Goal: Task Accomplishment & Management: Use online tool/utility

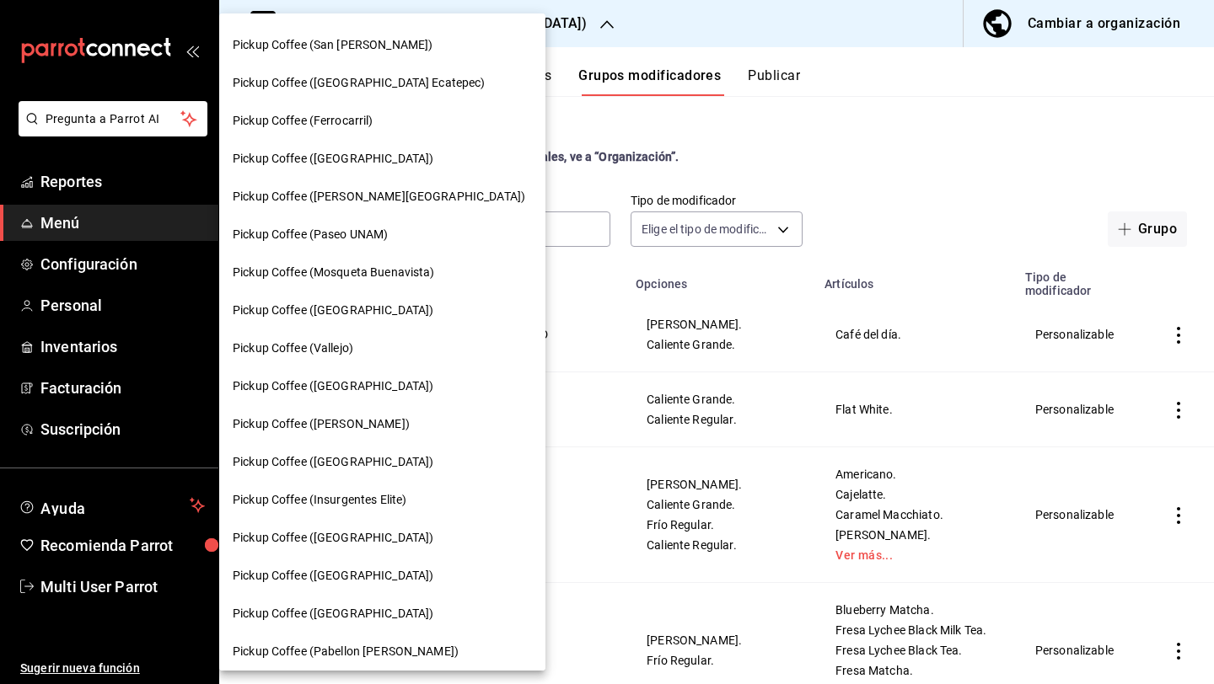
scroll to position [911, 0]
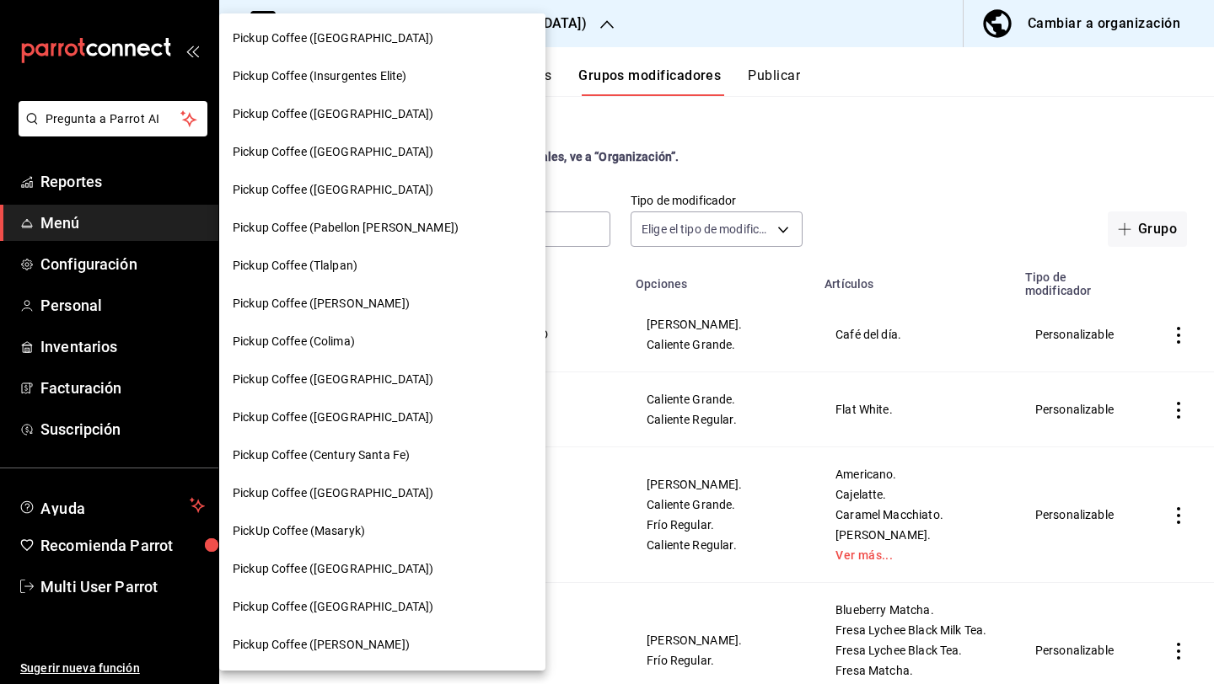
click at [344, 352] on div "Pickup Coffee (Colima)" at bounding box center [382, 342] width 326 height 38
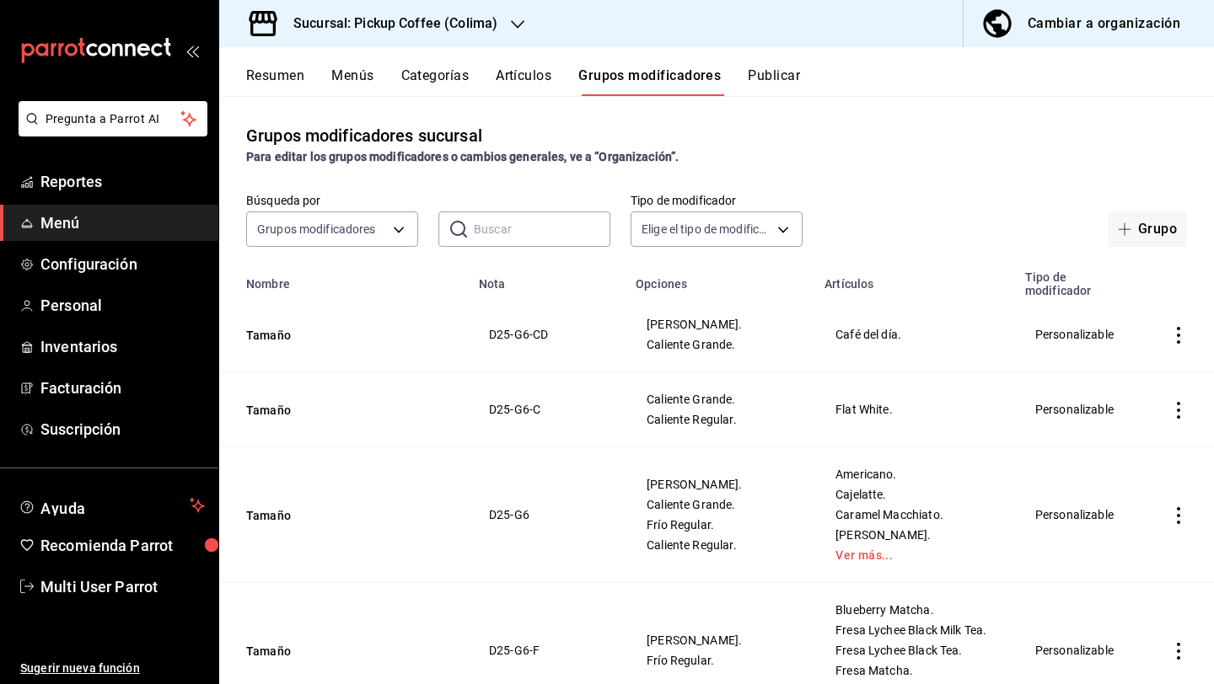
click at [758, 97] on div "Grupos modificadores sucursal Para editar los grupos modificadores o cambios ge…" at bounding box center [716, 389] width 994 height 587
click at [767, 88] on button "Publicar" at bounding box center [773, 81] width 52 height 29
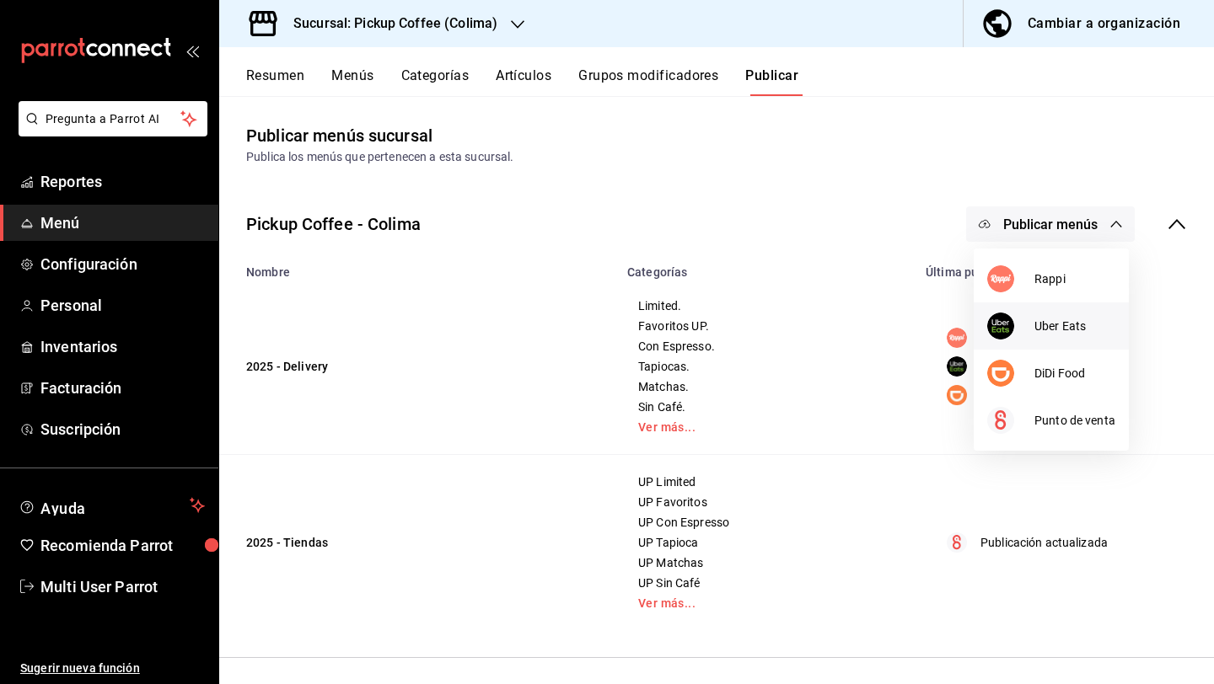
click at [1014, 316] on div at bounding box center [1010, 326] width 47 height 27
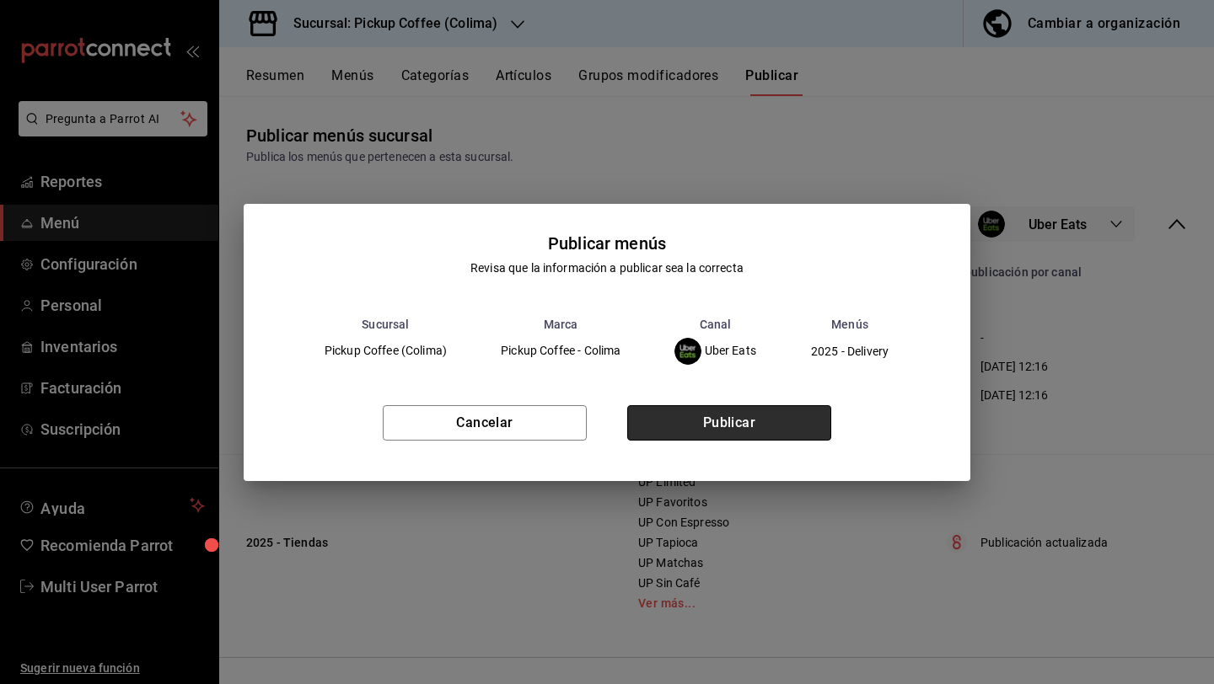
click at [767, 437] on button "Publicar" at bounding box center [729, 422] width 204 height 35
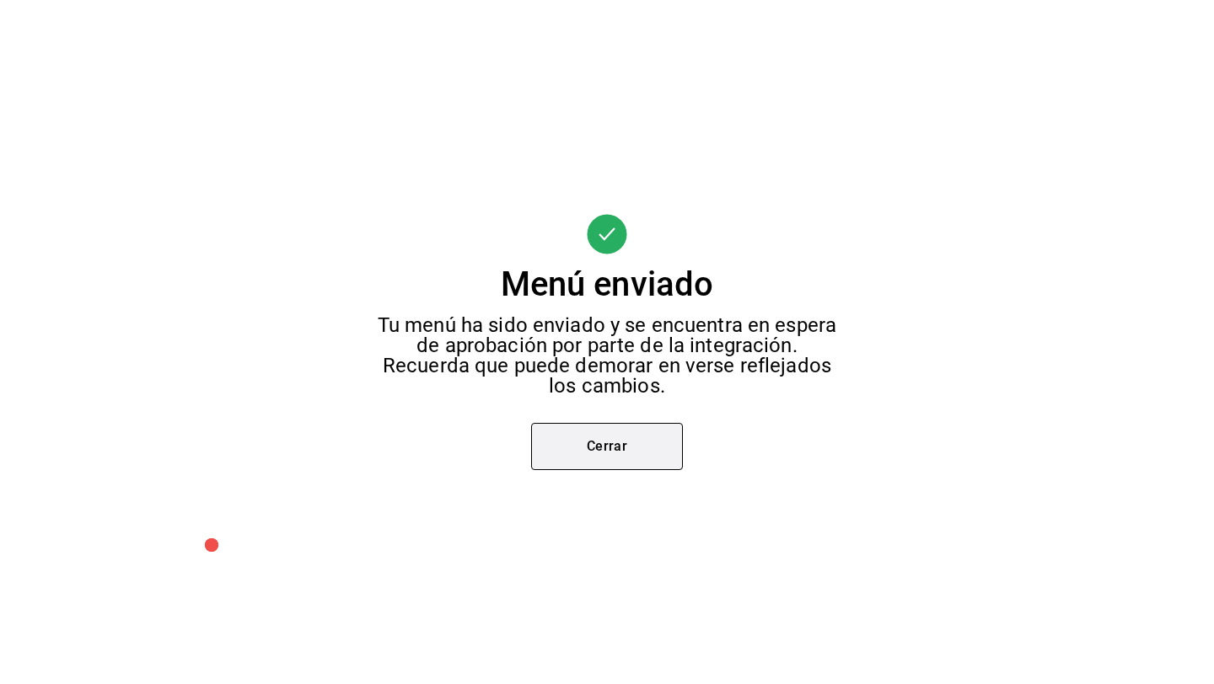
click at [608, 459] on button "Cerrar" at bounding box center [607, 446] width 152 height 47
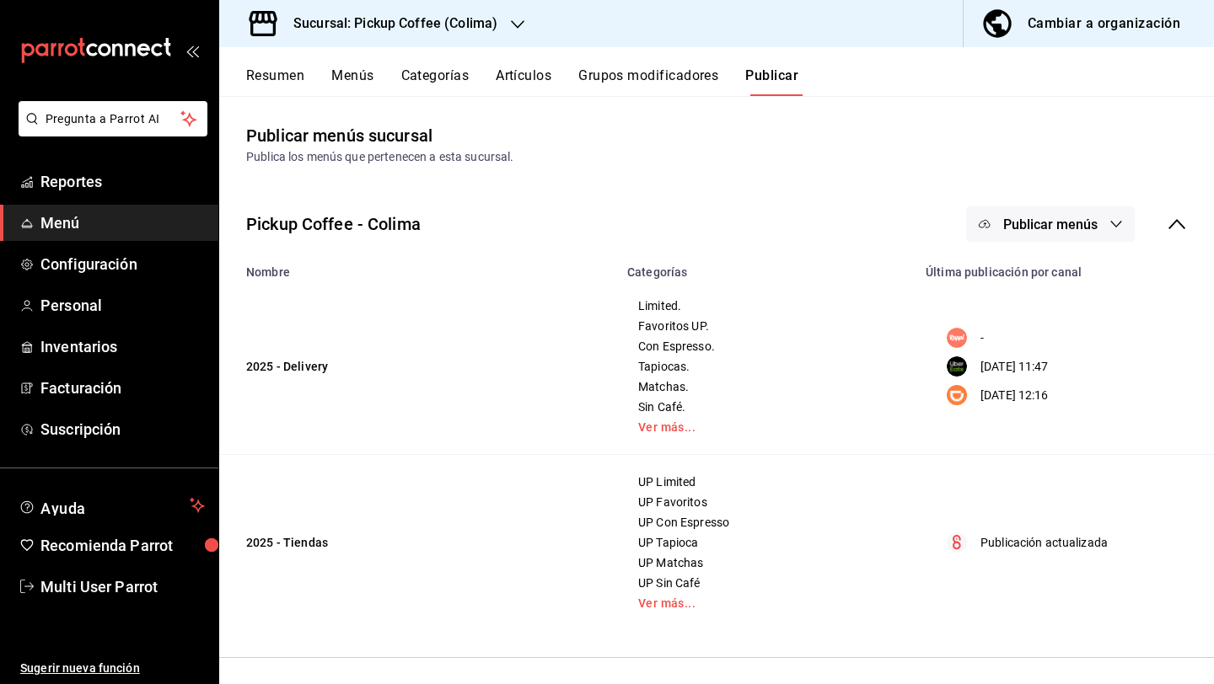
click at [1025, 247] on div "Pickup Coffee - Colima Publicar menús" at bounding box center [716, 224] width 994 height 62
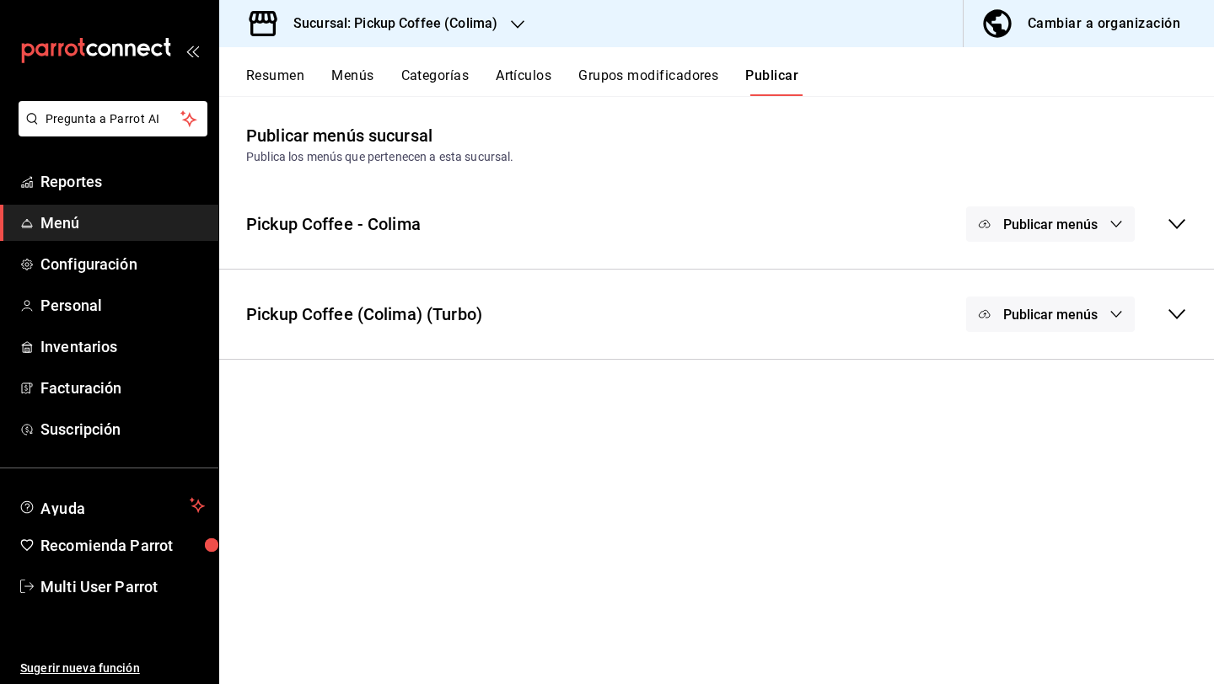
click at [1012, 218] on span "Publicar menús" at bounding box center [1050, 225] width 94 height 16
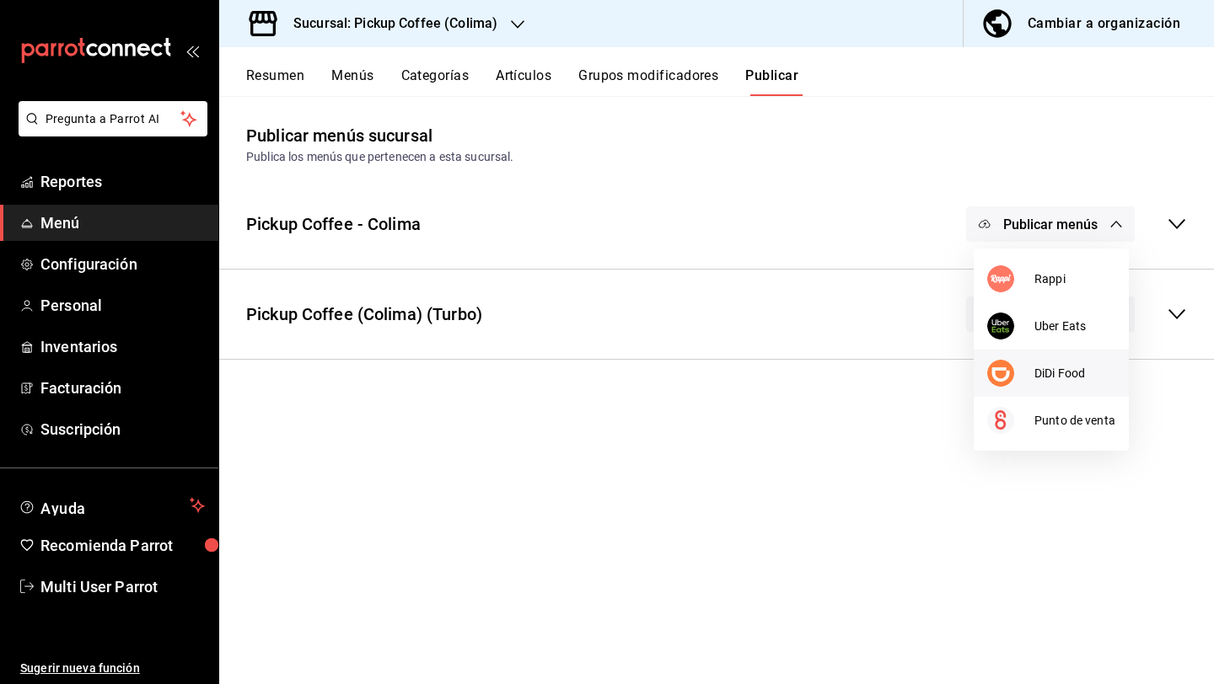
click at [1023, 356] on li "DiDi Food" at bounding box center [1050, 373] width 155 height 47
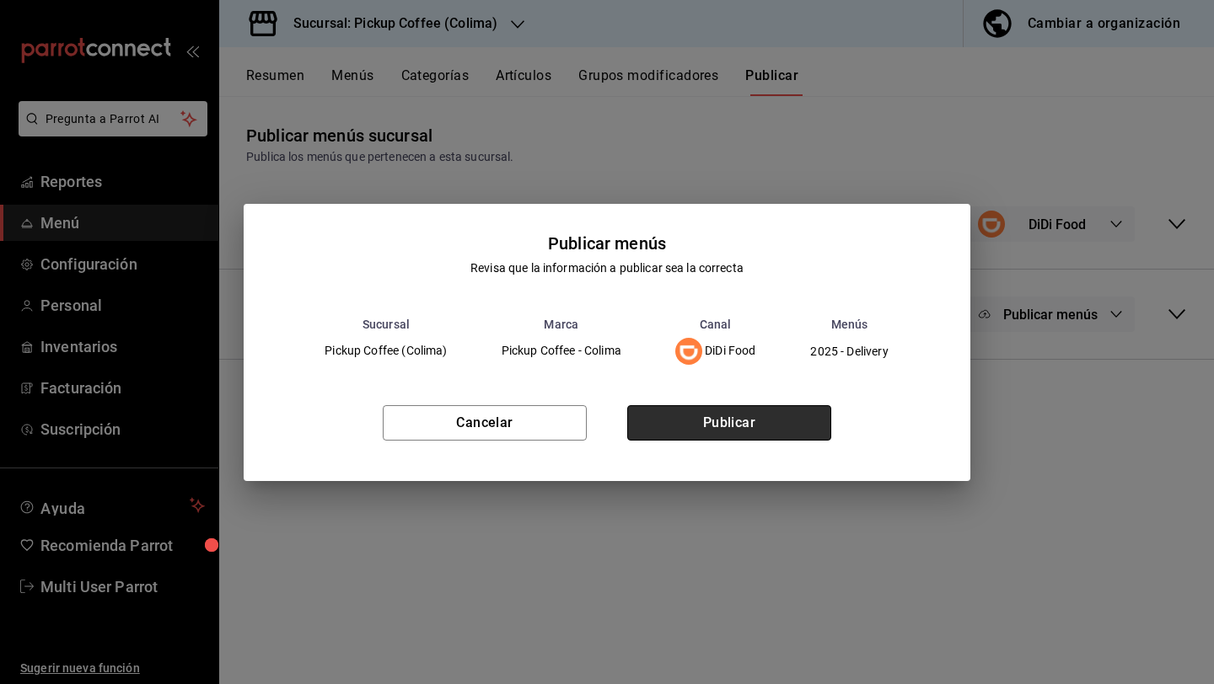
click at [754, 416] on button "Publicar" at bounding box center [729, 422] width 204 height 35
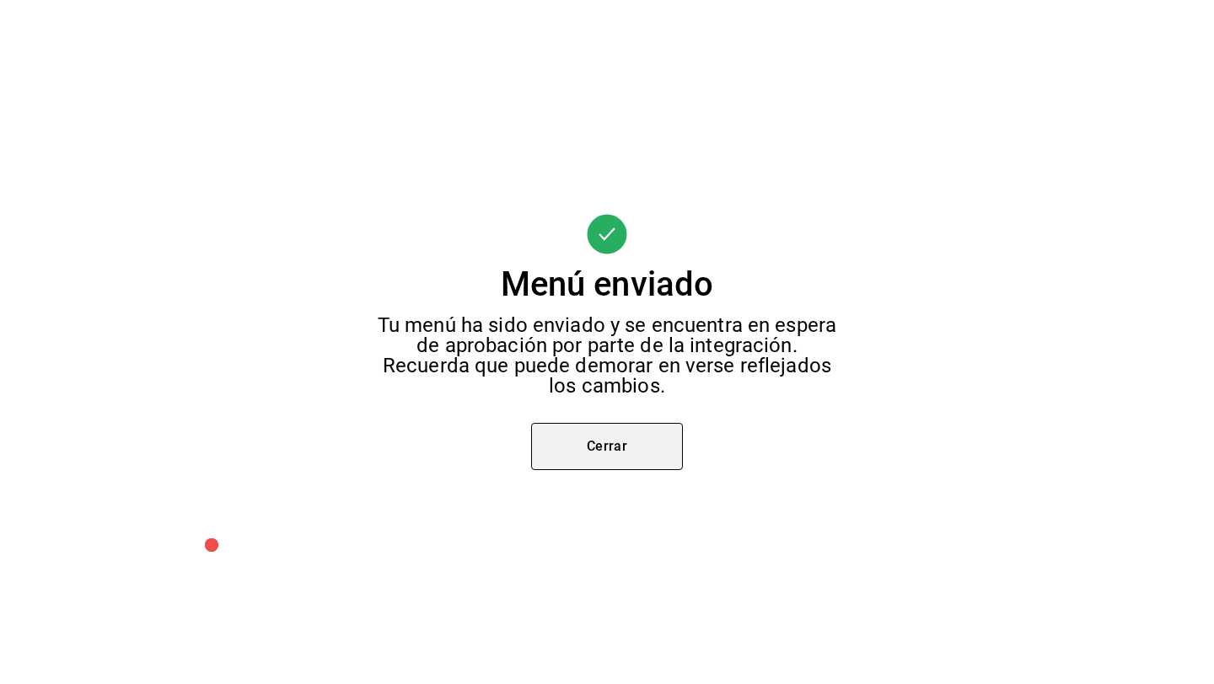
click at [584, 466] on button "Cerrar" at bounding box center [607, 446] width 152 height 47
